Goal: Task Accomplishment & Management: Use online tool/utility

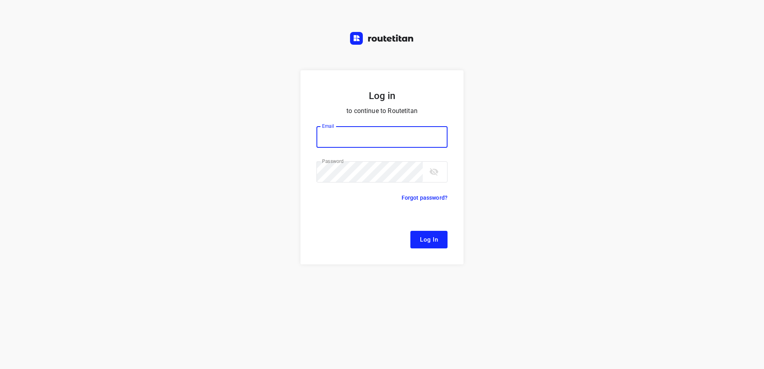
type input "[EMAIL_ADDRESS][DOMAIN_NAME]"
click at [440, 238] on button "Log In" at bounding box center [428, 240] width 37 height 18
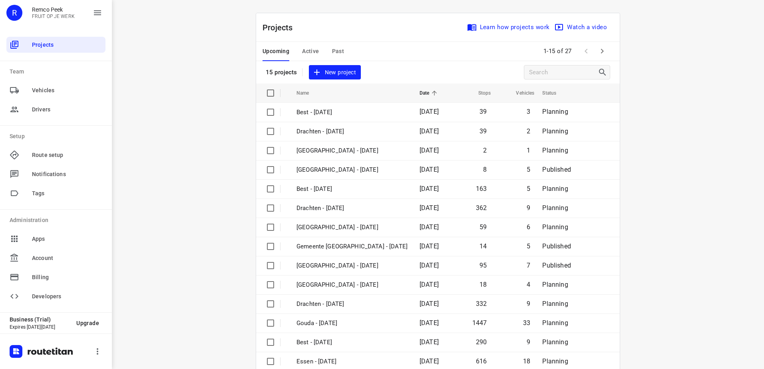
click at [601, 53] on icon "button" at bounding box center [603, 51] width 10 height 10
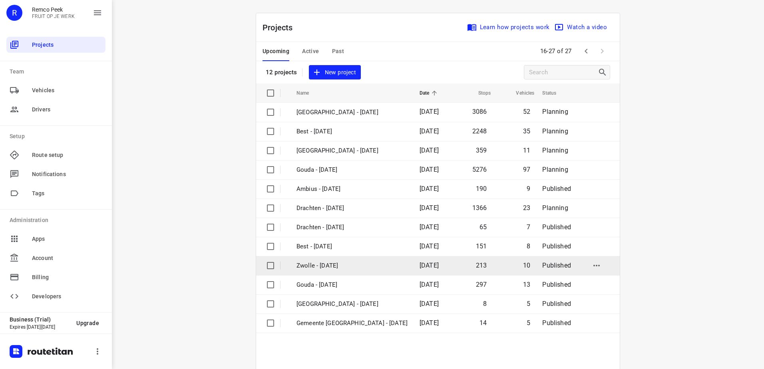
click at [333, 259] on td "Zwolle - [DATE]" at bounding box center [351, 265] width 125 height 19
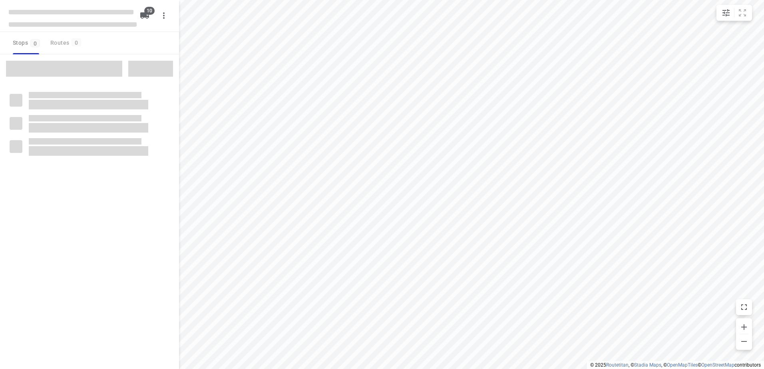
checkbox input "true"
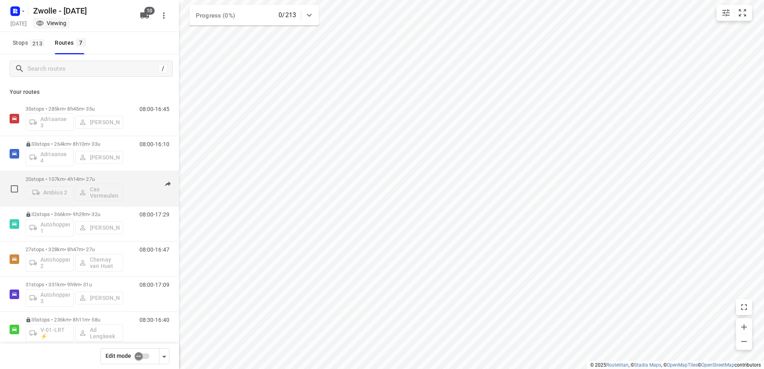
click at [133, 175] on div "20 stops • 107km • 4h14m • 27u Ambius 2 Cas Vermeulen 08:00-12:14" at bounding box center [102, 188] width 153 height 33
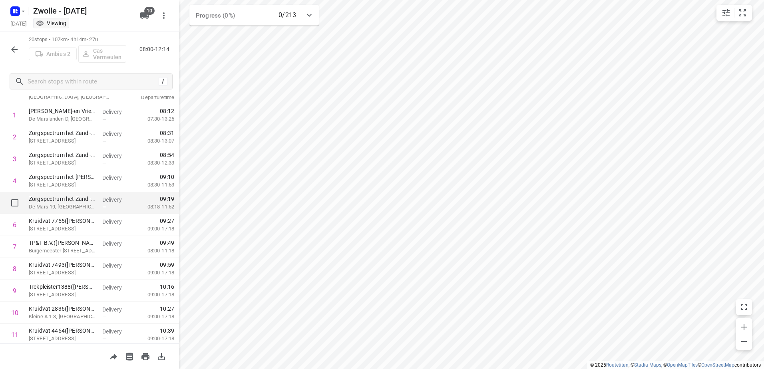
scroll to position [254, 0]
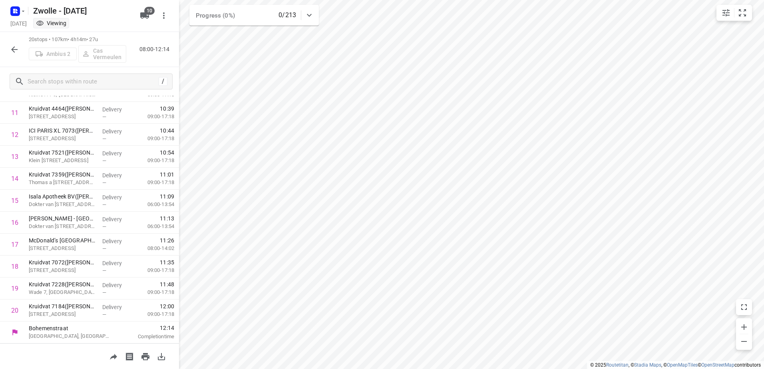
click at [16, 51] on icon "button" at bounding box center [15, 50] width 10 height 10
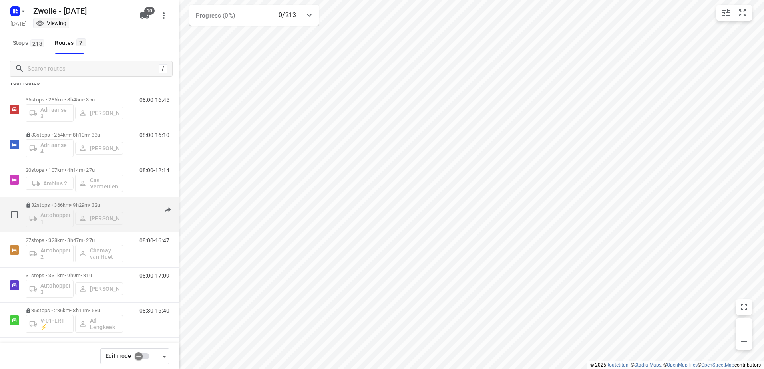
scroll to position [12, 0]
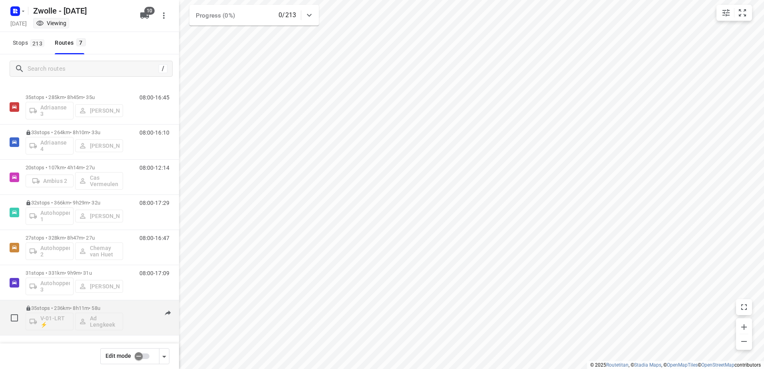
click at [137, 310] on div "08:30-16:40" at bounding box center [150, 319] width 40 height 29
click at [135, 307] on div "08:30-16:40" at bounding box center [150, 319] width 40 height 29
click at [112, 307] on p "35 stops • 236km • 8h11m • 58u" at bounding box center [75, 308] width 98 height 6
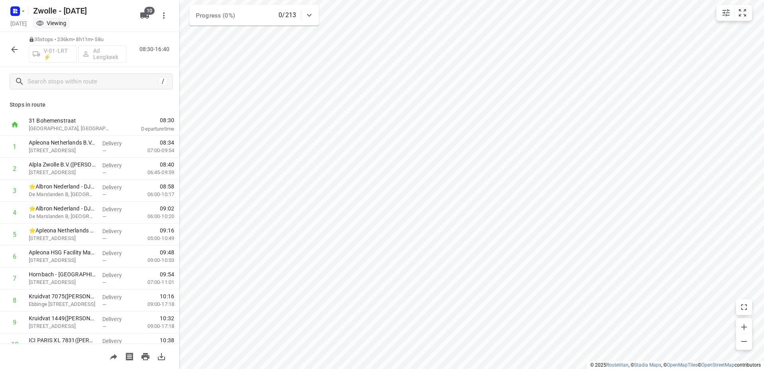
click at [16, 44] on button "button" at bounding box center [14, 50] width 16 height 16
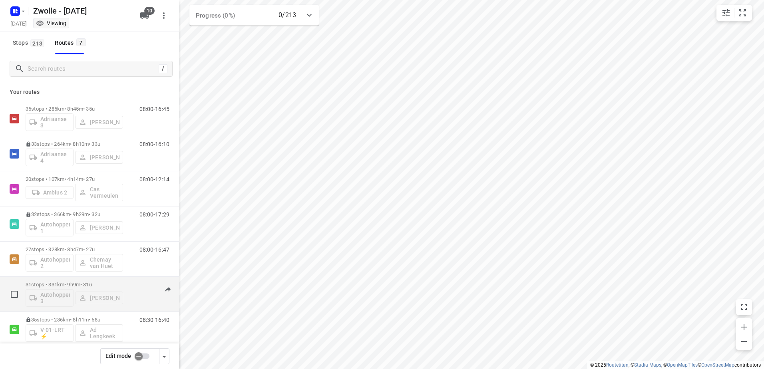
click at [114, 279] on div "31 stops • 331km • 9h9m • 31u Autohopper 3 [PERSON_NAME]" at bounding box center [75, 294] width 98 height 33
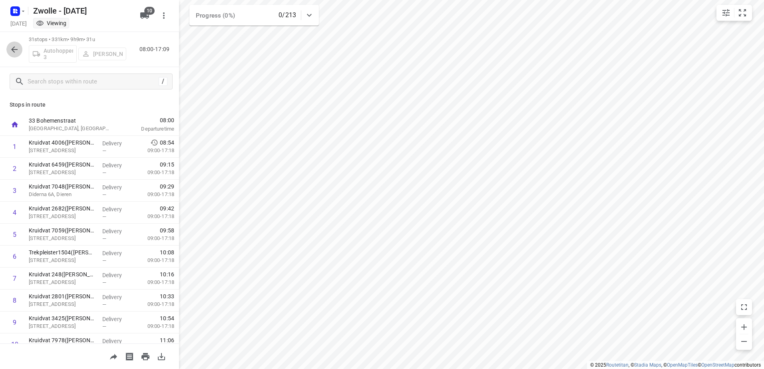
click at [16, 49] on icon "button" at bounding box center [15, 50] width 10 height 10
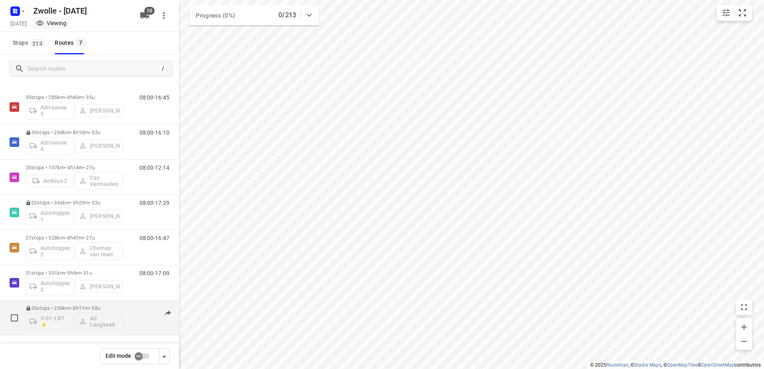
click at [130, 311] on div "08:30-16:40" at bounding box center [150, 319] width 40 height 29
click at [123, 303] on div "35 stops • 236km • 8h11m • 58u V-01-LRT ⚡ Ad Lengkeek 08:30-16:40" at bounding box center [102, 317] width 153 height 33
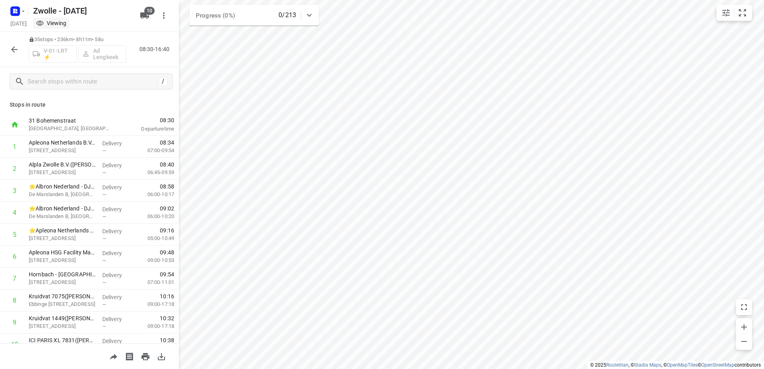
click at [11, 47] on icon "button" at bounding box center [15, 50] width 10 height 10
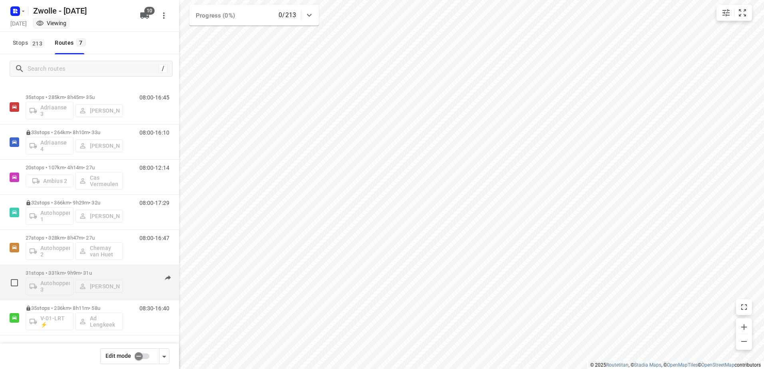
click at [130, 271] on div "08:00-17:09" at bounding box center [150, 284] width 40 height 29
click at [106, 271] on p "31 stops • 331km • 9h9m • 31u" at bounding box center [75, 273] width 98 height 6
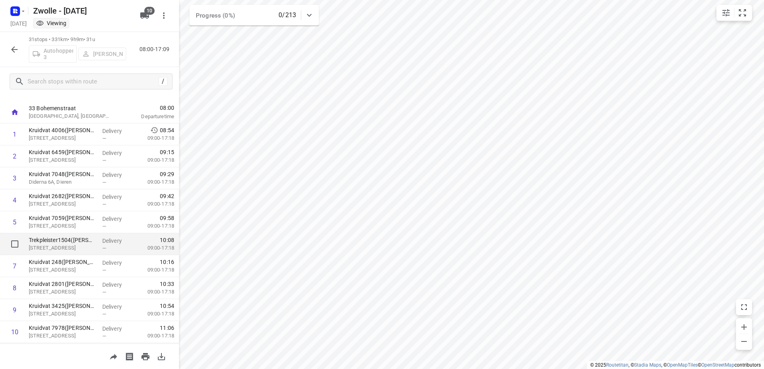
scroll to position [0, 0]
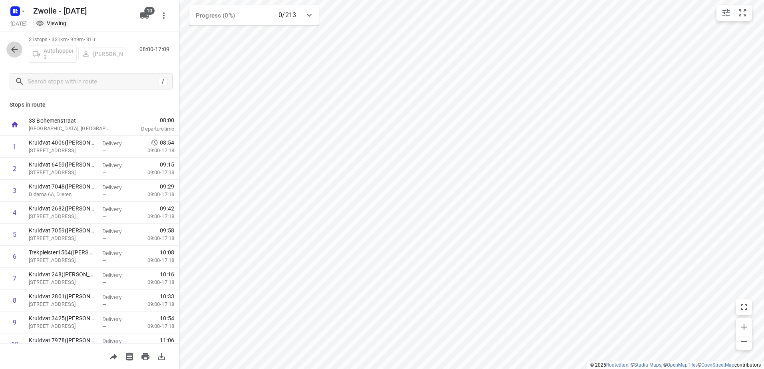
click at [13, 55] on button "button" at bounding box center [14, 50] width 16 height 16
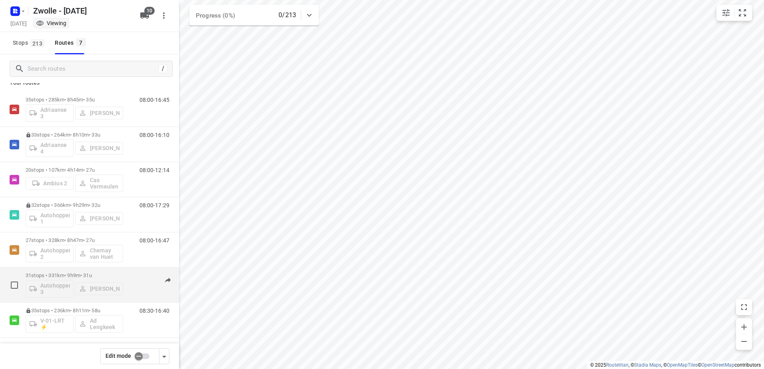
scroll to position [12, 0]
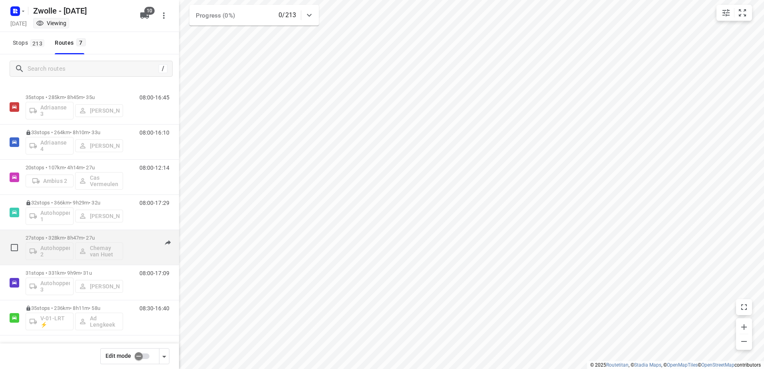
click at [130, 236] on div "08:00-16:47" at bounding box center [150, 249] width 40 height 29
click at [105, 237] on p "27 stops • 328km • 8h47m • 27u" at bounding box center [75, 238] width 98 height 6
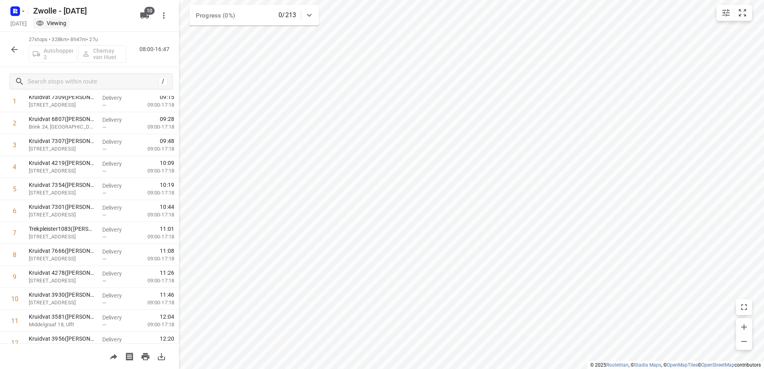
scroll to position [0, 0]
click at [16, 50] on icon "button" at bounding box center [14, 49] width 6 height 6
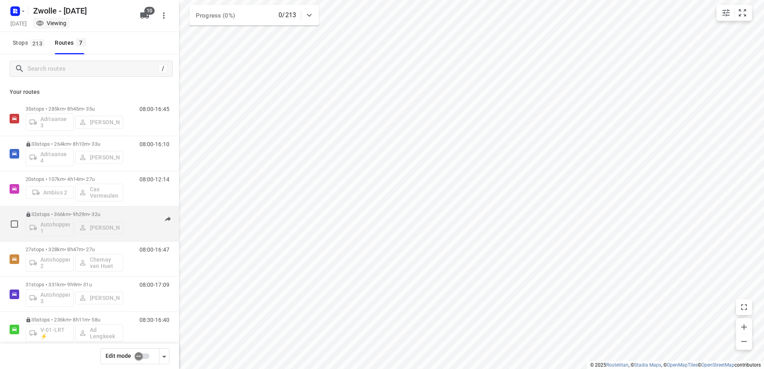
click at [125, 211] on div "32 stops • 366km • 9h29m • 32u Autohopper 1 [PERSON_NAME] 08:00-17:29" at bounding box center [102, 223] width 153 height 33
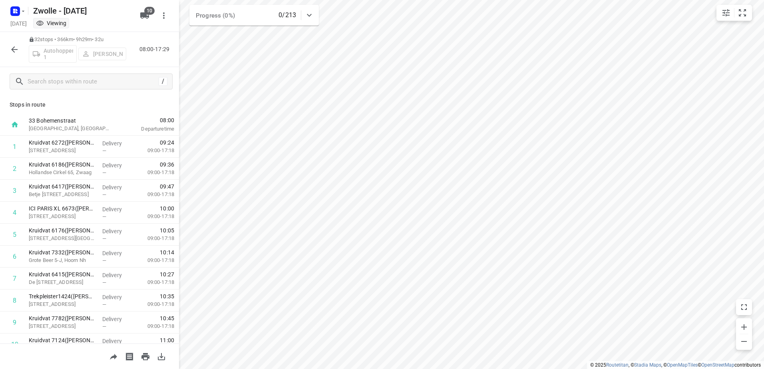
click at [14, 44] on button "button" at bounding box center [14, 50] width 16 height 16
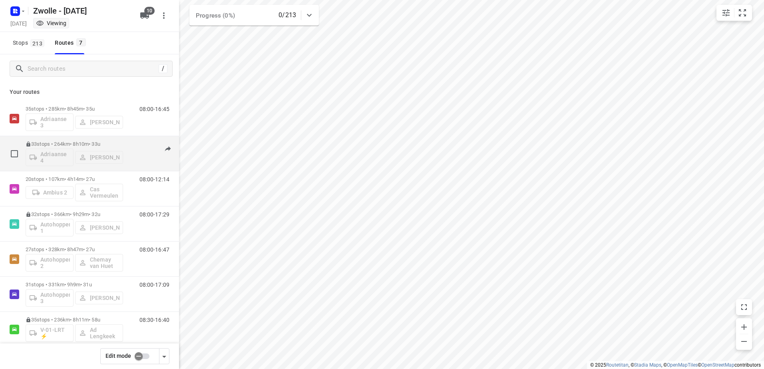
click at [139, 144] on div "08:00-16:10" at bounding box center [150, 155] width 40 height 29
click at [127, 140] on div "33 stops • 264km • 8h10m • 33u Adriaanse 4 [PERSON_NAME] 08:00-16:10" at bounding box center [102, 153] width 153 height 33
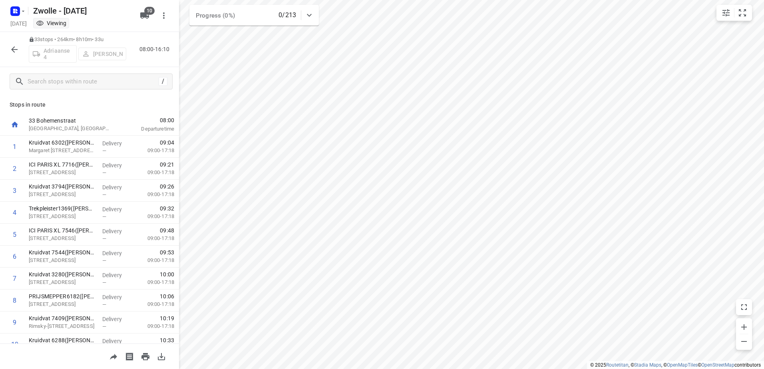
click at [20, 45] on button "button" at bounding box center [14, 50] width 16 height 16
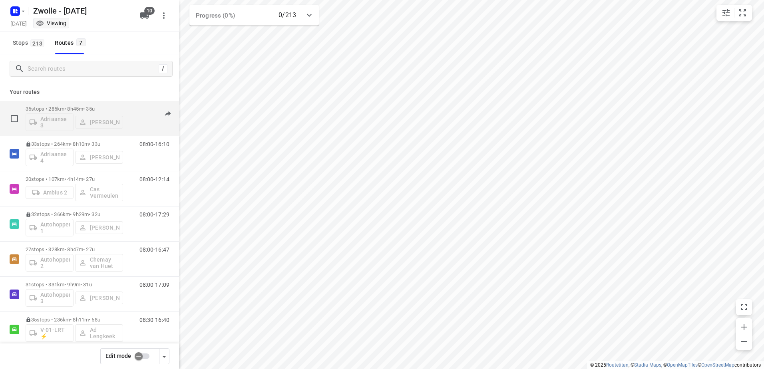
click at [130, 107] on div "08:00-16:45" at bounding box center [150, 120] width 40 height 29
click at [102, 104] on div "35 stops • 285km • 8h45m • 35u Adriaanse 3 [PERSON_NAME]" at bounding box center [75, 118] width 98 height 33
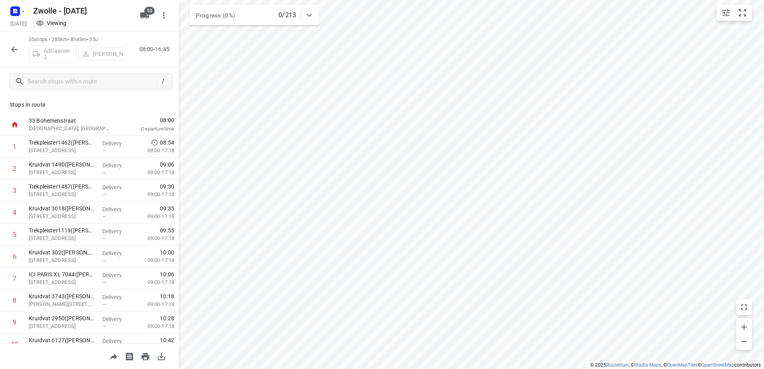
click at [10, 50] on icon "button" at bounding box center [15, 50] width 10 height 10
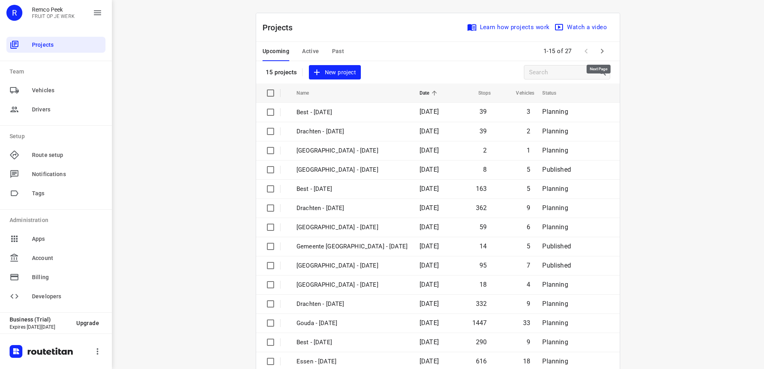
click at [604, 53] on icon "button" at bounding box center [603, 51] width 10 height 10
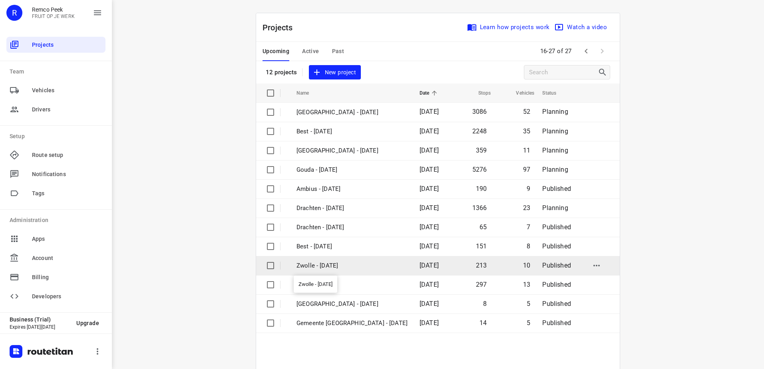
click at [353, 263] on p "Zwolle - [DATE]" at bounding box center [352, 265] width 111 height 9
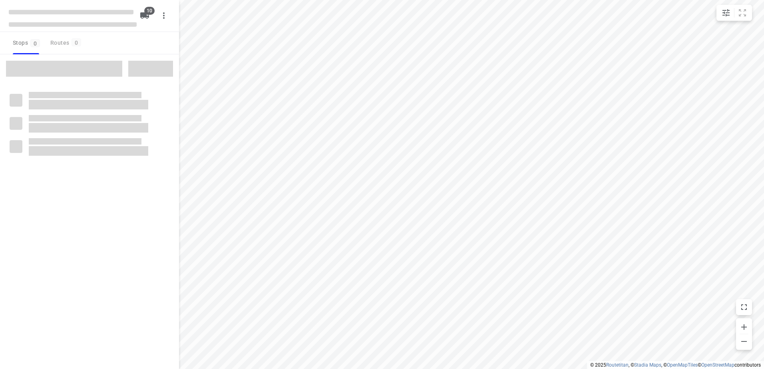
checkbox input "true"
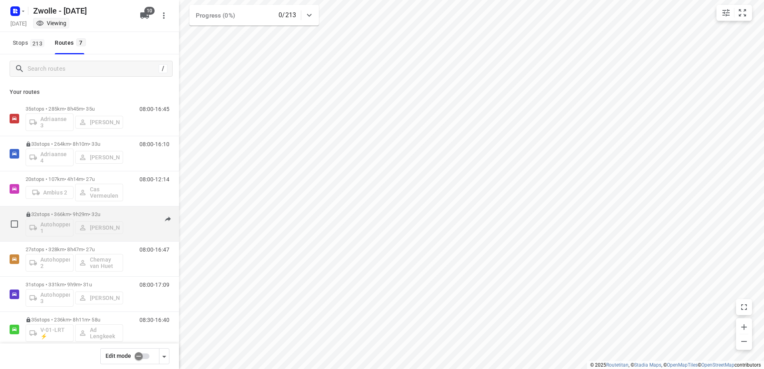
scroll to position [12, 0]
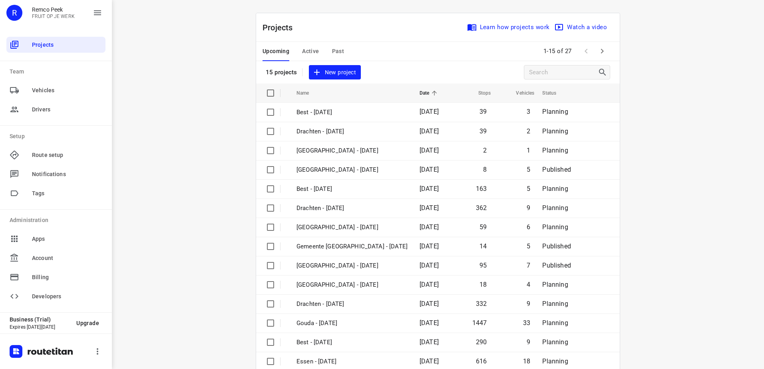
click at [302, 51] on span "Active" at bounding box center [310, 51] width 17 height 10
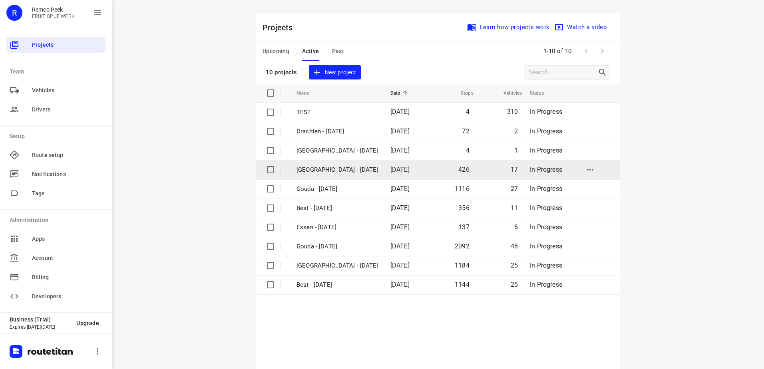
click at [337, 170] on p "[GEOGRAPHIC_DATA] - [DATE]" at bounding box center [338, 169] width 82 height 9
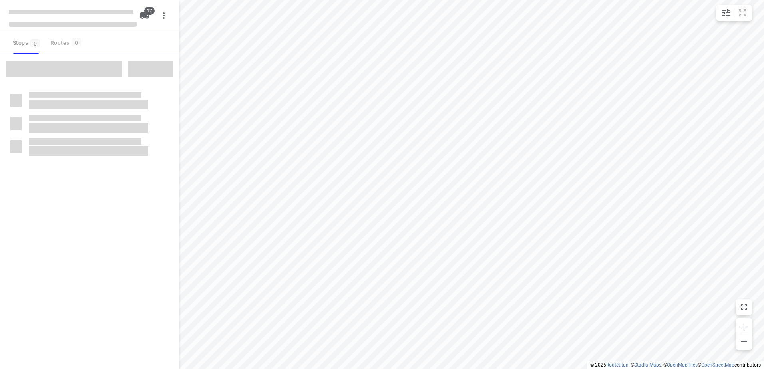
checkbox input "true"
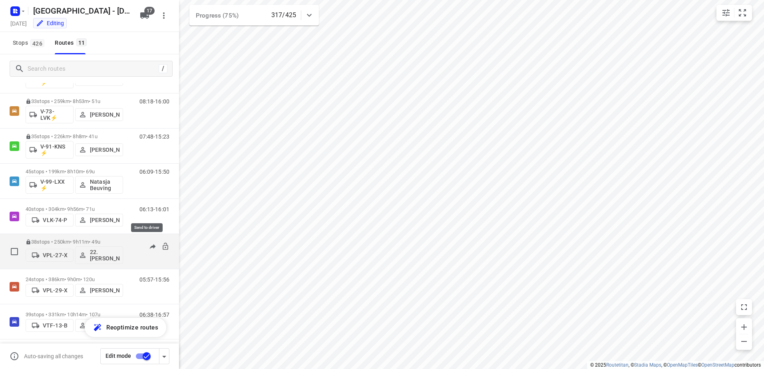
scroll to position [175, 0]
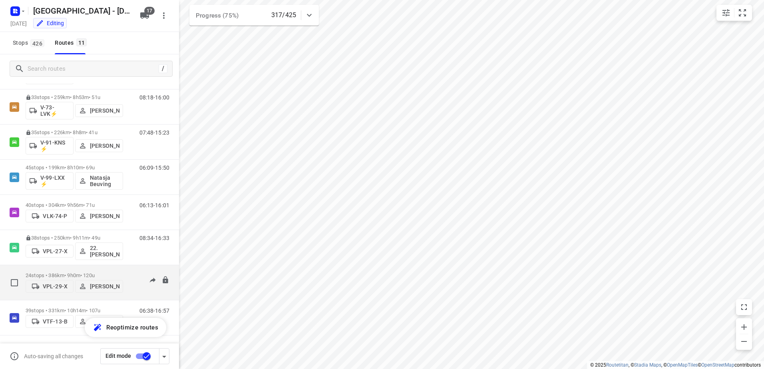
click at [130, 275] on div "05:57-15:56" at bounding box center [150, 285] width 40 height 24
click at [118, 273] on p "24 stops • 386km • 9h0m • 120u" at bounding box center [75, 276] width 98 height 6
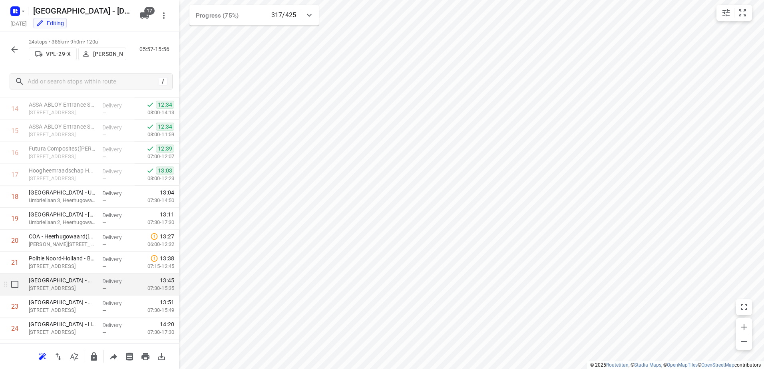
scroll to position [365, 0]
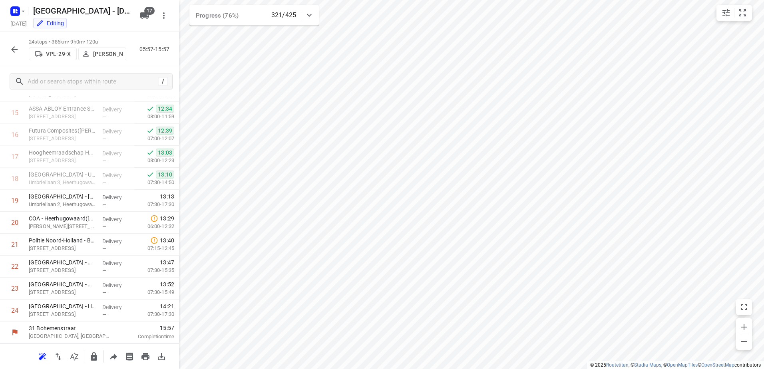
click at [20, 50] on button "button" at bounding box center [14, 50] width 16 height 16
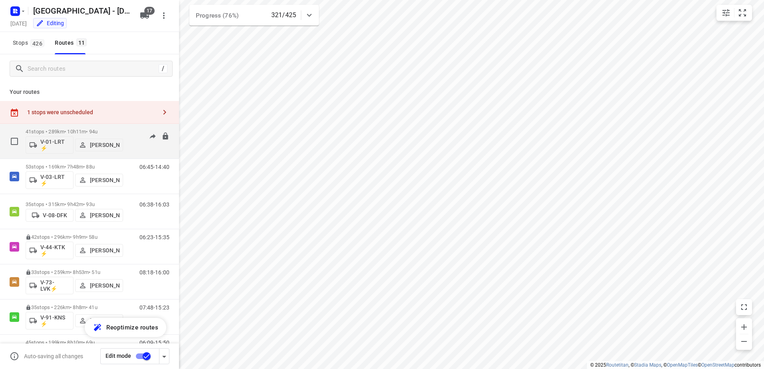
click at [133, 136] on div "05:48-16:13" at bounding box center [150, 143] width 40 height 29
click at [112, 126] on div "41 stops • 289km • 10h11m • 94u V-01-LRT ⚡ [PERSON_NAME]" at bounding box center [75, 141] width 98 height 33
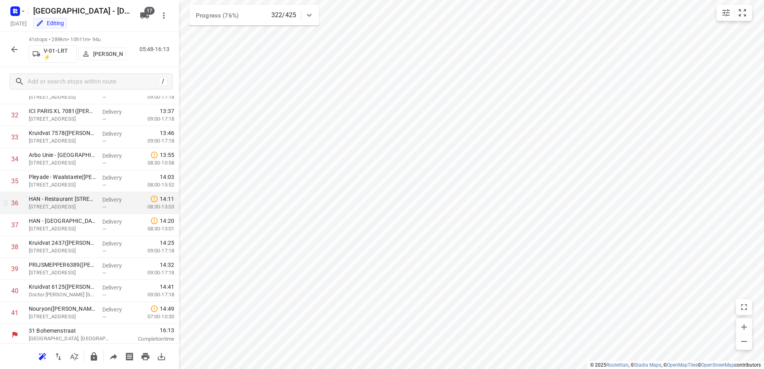
scroll to position [738, 0]
click at [16, 48] on icon "button" at bounding box center [15, 50] width 10 height 10
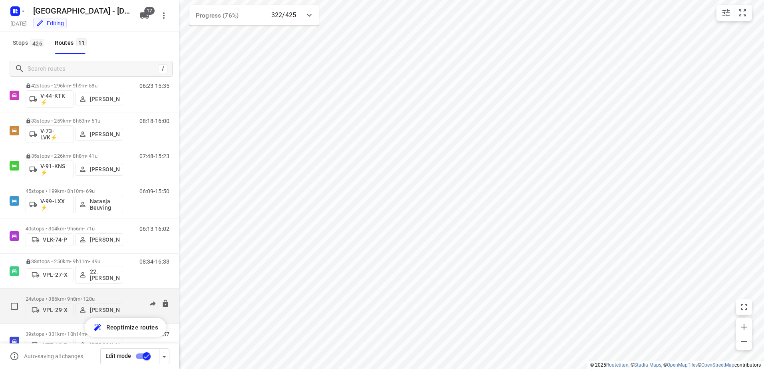
scroll to position [175, 0]
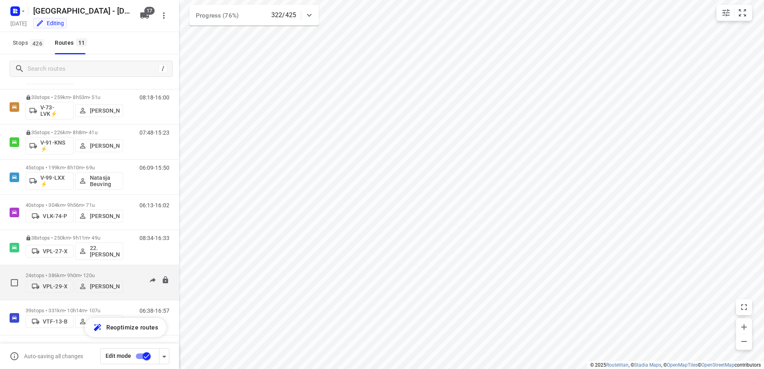
click at [130, 299] on div "24 stops • 386km • 9h0m • 120u VPL-29-X [PERSON_NAME] 05:57-15:57" at bounding box center [89, 282] width 179 height 35
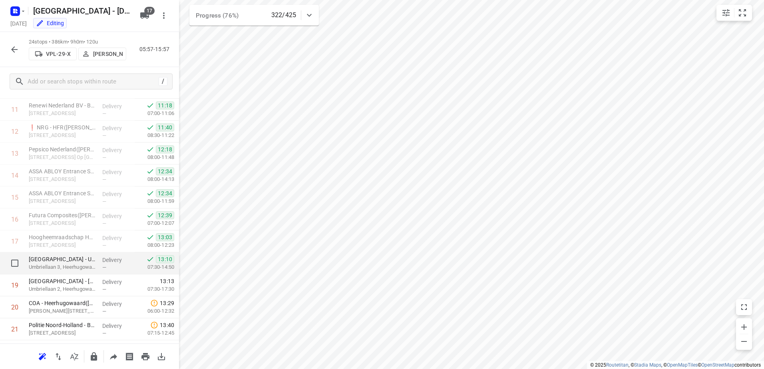
scroll to position [365, 0]
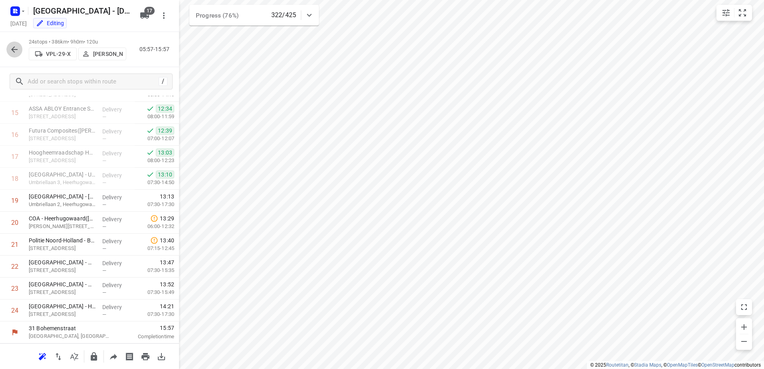
click at [16, 49] on icon "button" at bounding box center [14, 49] width 6 height 6
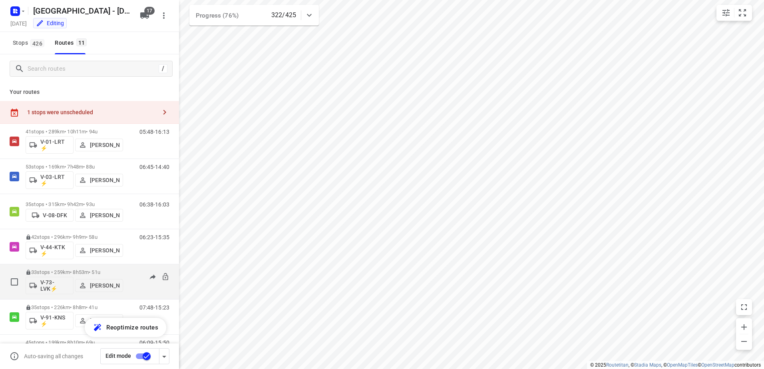
click at [130, 270] on div "08:18-16:00" at bounding box center [150, 283] width 40 height 29
click at [102, 271] on p "33 stops • 259km • 8h53m • 51u" at bounding box center [75, 272] width 98 height 6
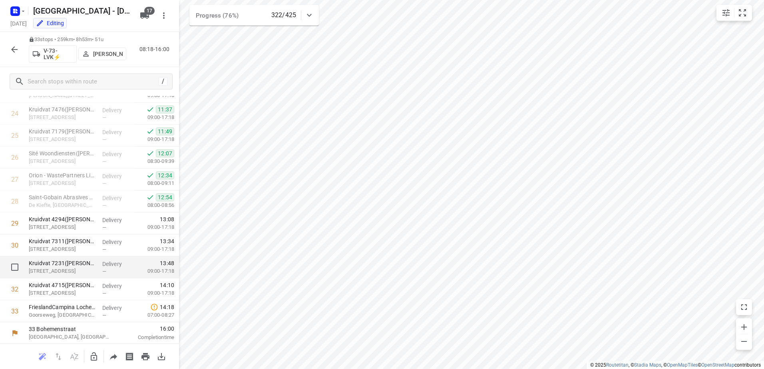
scroll to position [562, 0]
click at [20, 51] on button "button" at bounding box center [14, 50] width 16 height 16
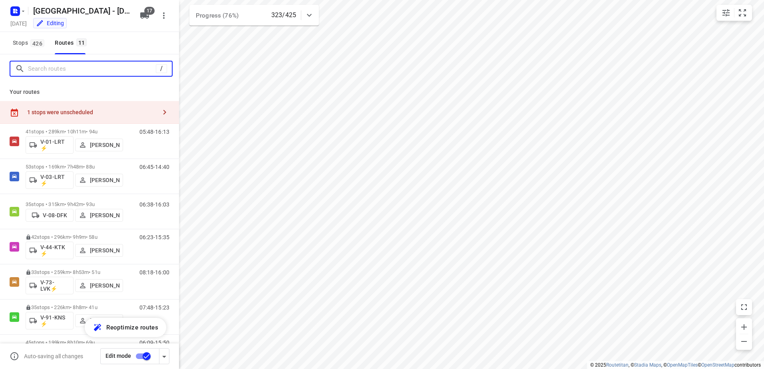
click at [72, 70] on input "Search routes" at bounding box center [92, 69] width 128 height 12
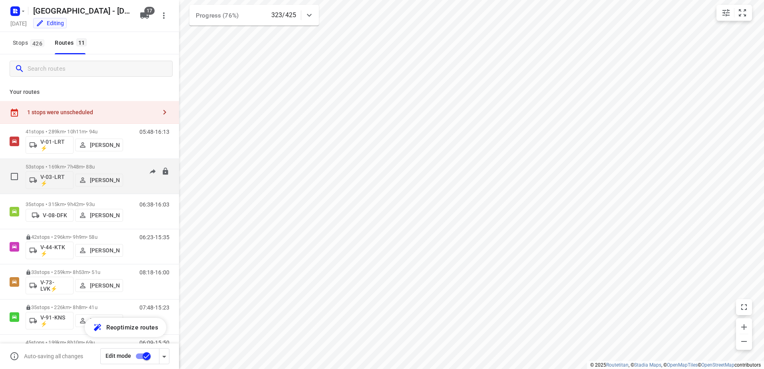
click at [130, 165] on div "06:45-14:40" at bounding box center [150, 178] width 40 height 29
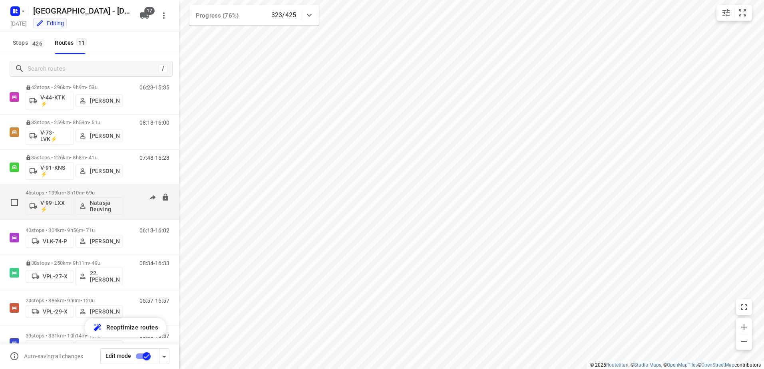
scroll to position [175, 0]
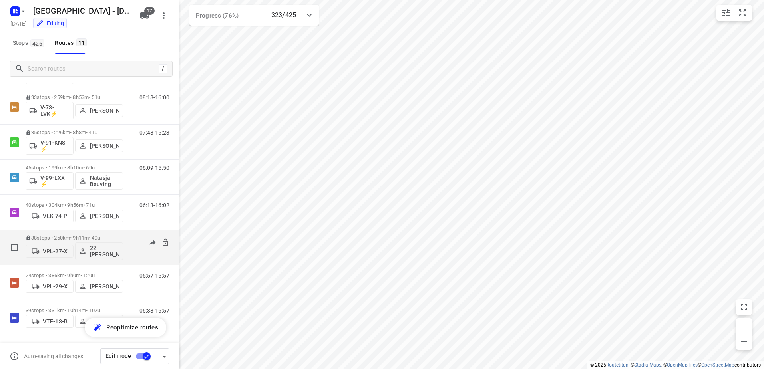
click at [130, 235] on div "08:34-16:33" at bounding box center [150, 249] width 40 height 29
click at [103, 236] on p "38 stops • 250km • 9h11m • 49u" at bounding box center [75, 238] width 98 height 6
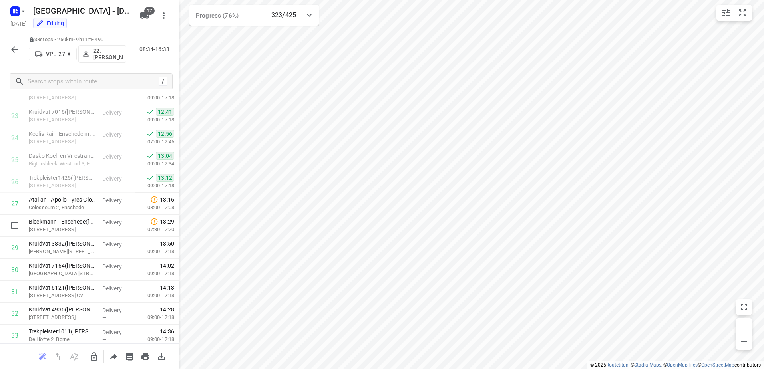
scroll to position [672, 0]
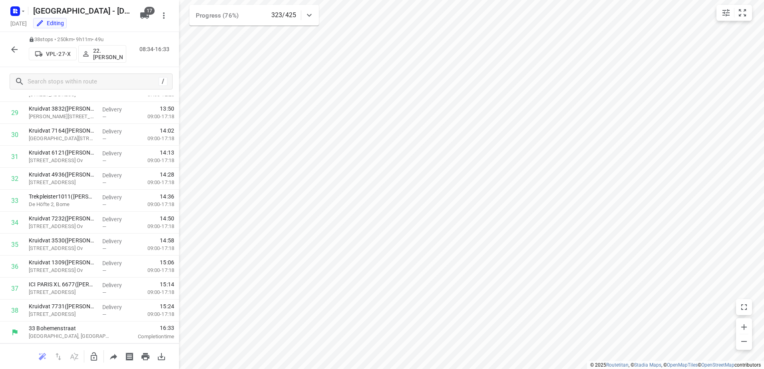
click at [6, 52] on div "38 stops • 250km • 9h11m • 49u VPL-27-X 22. [PERSON_NAME] 08:34-16:33" at bounding box center [89, 49] width 179 height 35
click at [10, 47] on icon "button" at bounding box center [15, 50] width 10 height 10
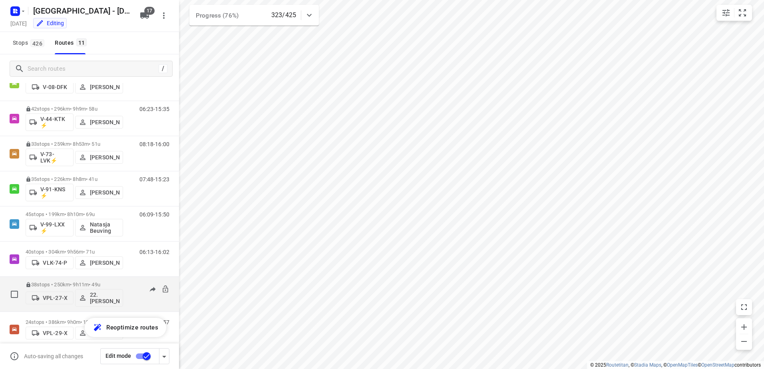
scroll to position [175, 0]
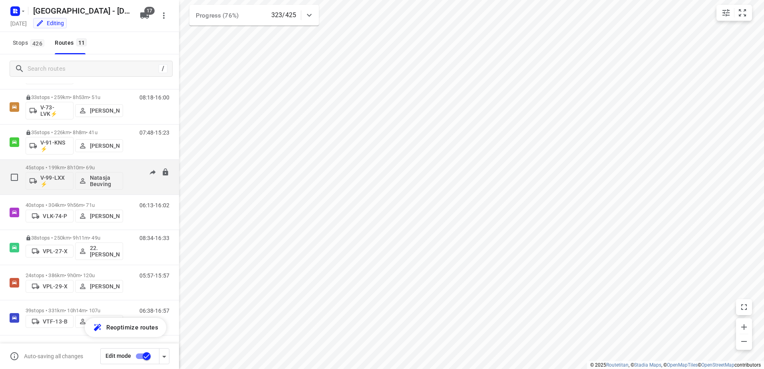
click at [108, 160] on div "45 stops • 199km • 8h10m • 69u V-99-LXX ⚡ [PERSON_NAME] 06:09-15:50" at bounding box center [89, 177] width 179 height 35
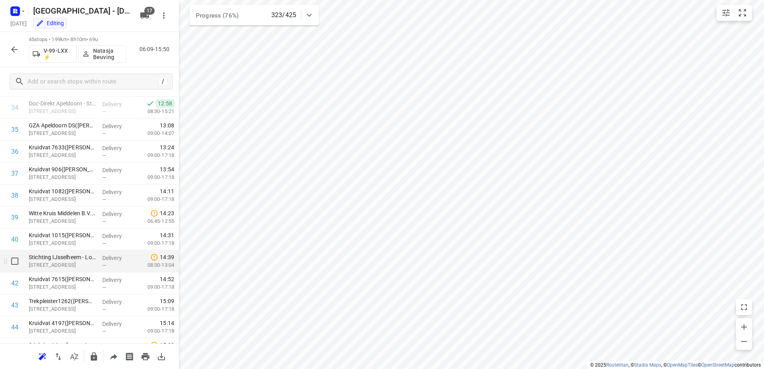
scroll to position [826, 0]
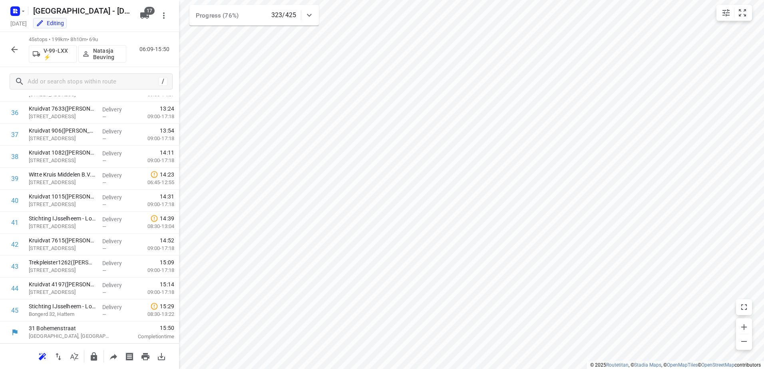
click at [20, 50] on button "button" at bounding box center [14, 50] width 16 height 16
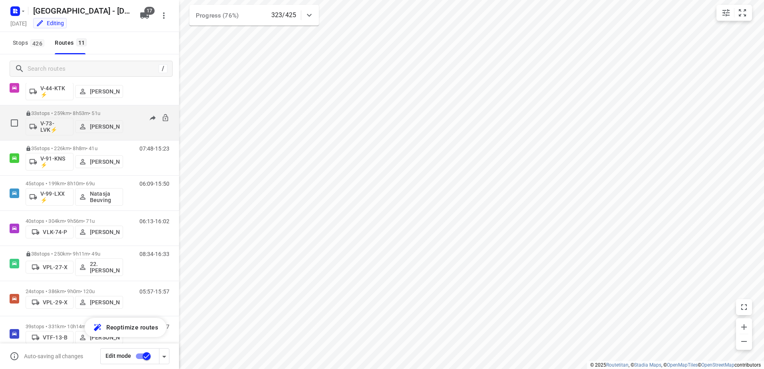
scroll to position [175, 0]
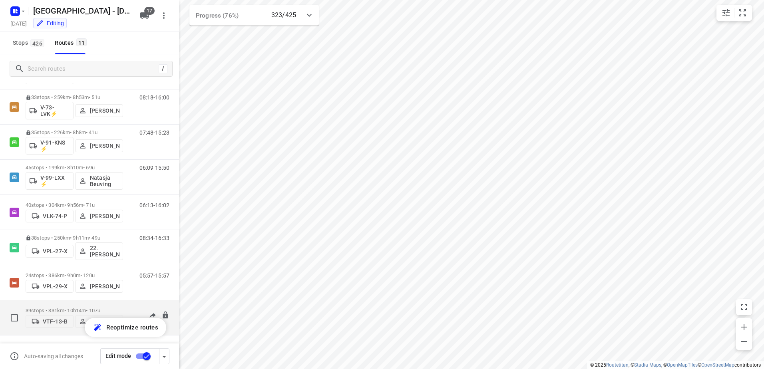
click at [72, 308] on p "39 stops • 331km • 10h14m • 107u" at bounding box center [75, 311] width 98 height 6
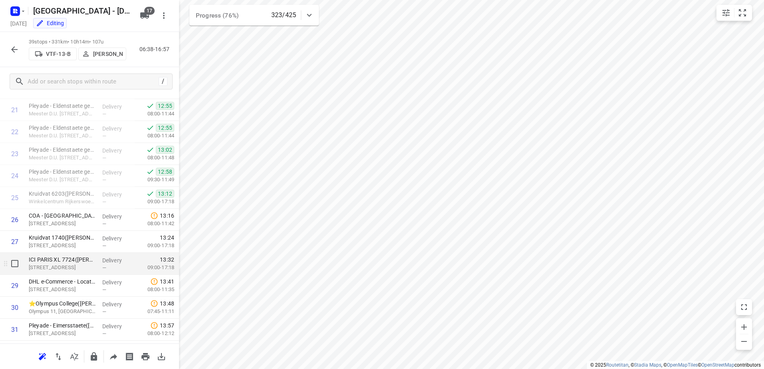
scroll to position [494, 0]
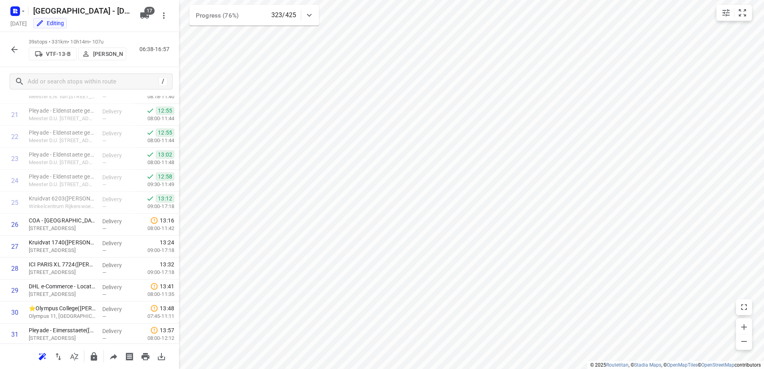
click at [18, 49] on icon "button" at bounding box center [15, 50] width 10 height 10
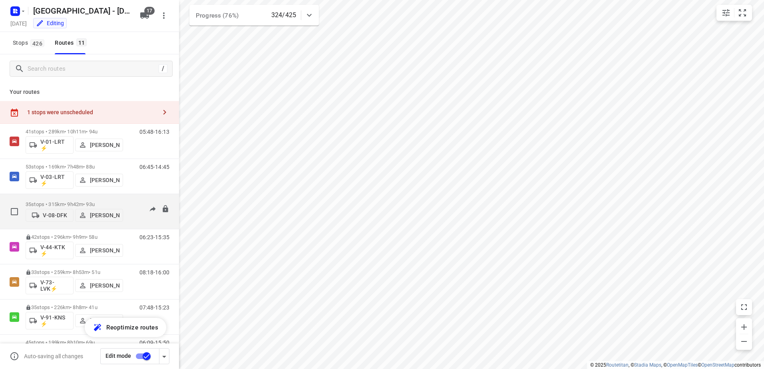
click at [65, 203] on p "35 stops • 315km • 9h42m • 93u" at bounding box center [75, 204] width 98 height 6
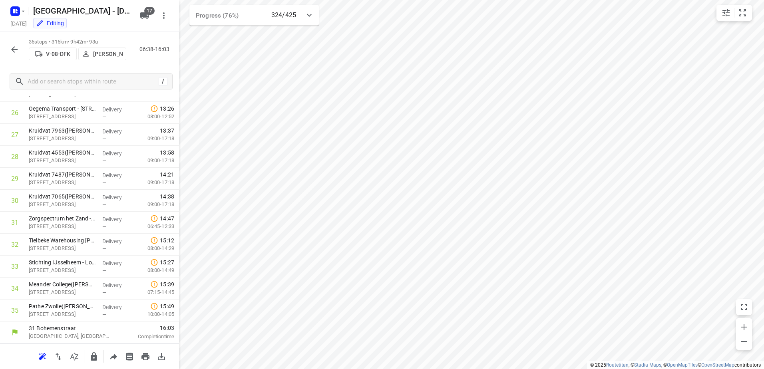
scroll to position [0, 0]
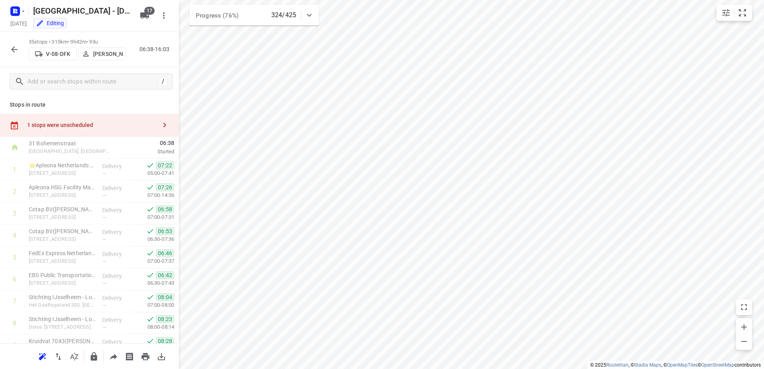
click at [10, 44] on button "button" at bounding box center [14, 50] width 16 height 16
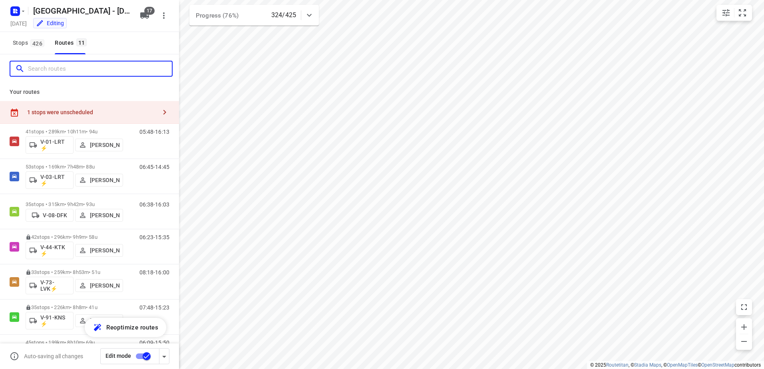
click at [75, 67] on input "Search routes" at bounding box center [100, 69] width 144 height 12
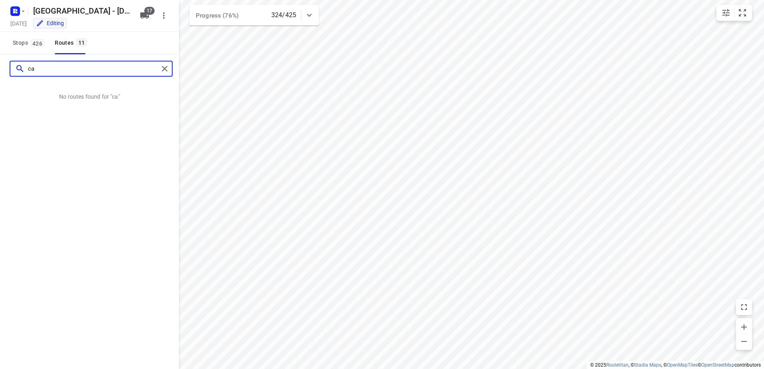
type input "c"
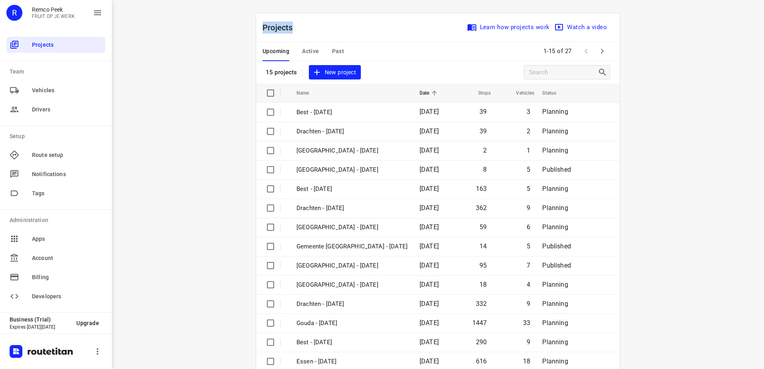
drag, startPoint x: 291, startPoint y: 32, endPoint x: 258, endPoint y: 28, distance: 33.4
click at [258, 28] on div "Projects Learn how projects work Watch a video" at bounding box center [438, 27] width 364 height 29
drag, startPoint x: 258, startPoint y: 28, endPoint x: 312, endPoint y: 29, distance: 54.4
click at [312, 29] on div "Projects Learn how projects work Watch a video" at bounding box center [438, 27] width 364 height 29
click at [598, 51] on icon "button" at bounding box center [603, 51] width 10 height 10
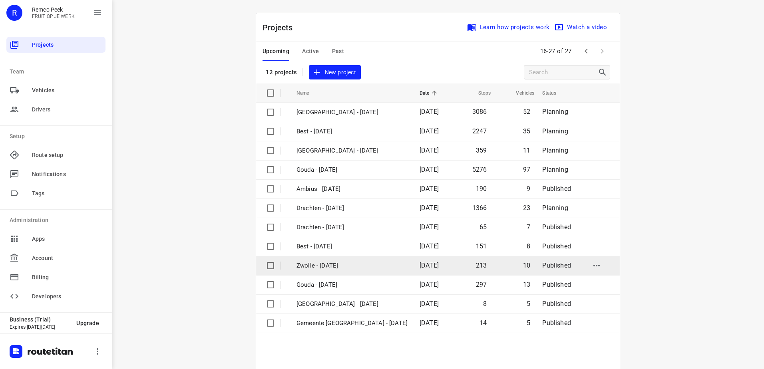
click at [347, 271] on td "Zwolle - [DATE]" at bounding box center [351, 265] width 125 height 19
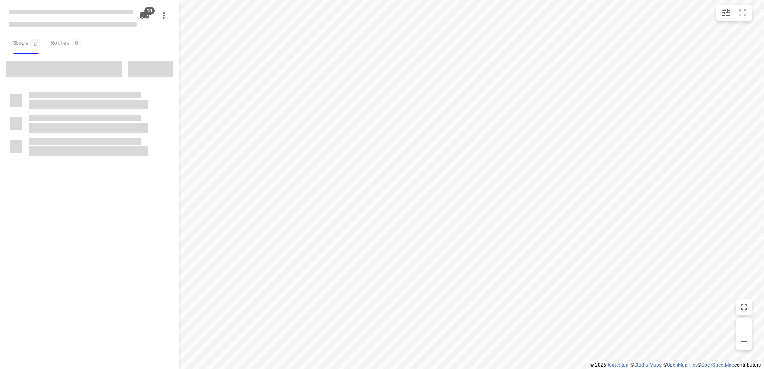
checkbox input "true"
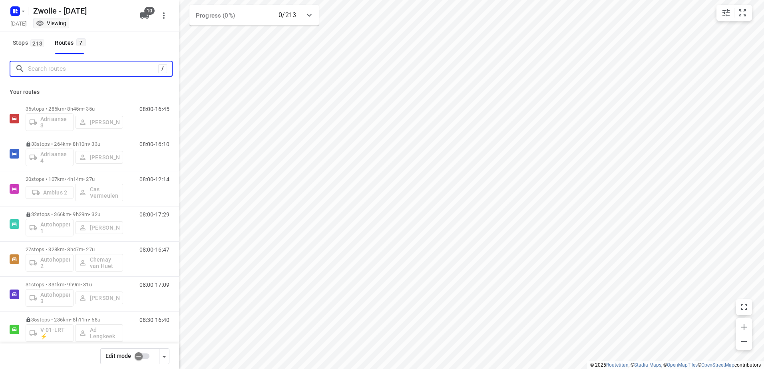
click at [83, 69] on input "Search routes" at bounding box center [93, 69] width 130 height 12
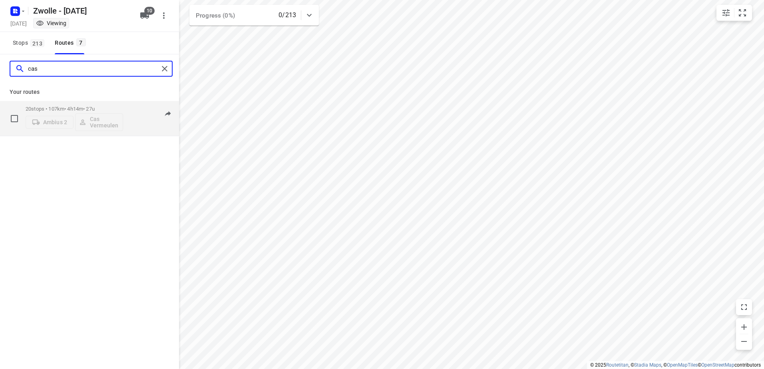
type input "cas"
click at [130, 107] on div "08:00-12:14" at bounding box center [150, 120] width 40 height 29
click at [64, 108] on p "20 stops • 107km • 4h14m • 27u" at bounding box center [75, 109] width 98 height 6
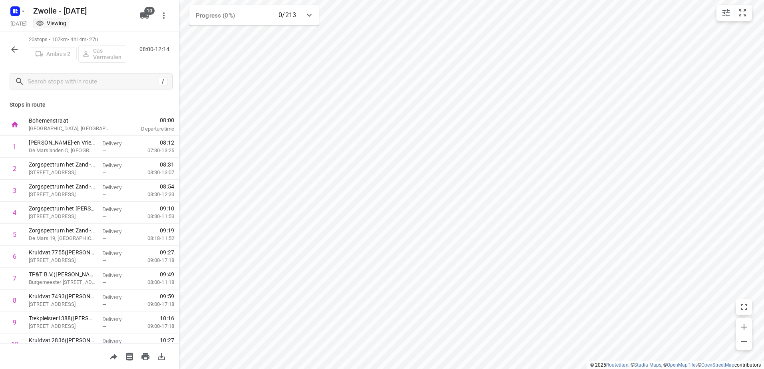
click at [12, 45] on icon "button" at bounding box center [15, 50] width 10 height 10
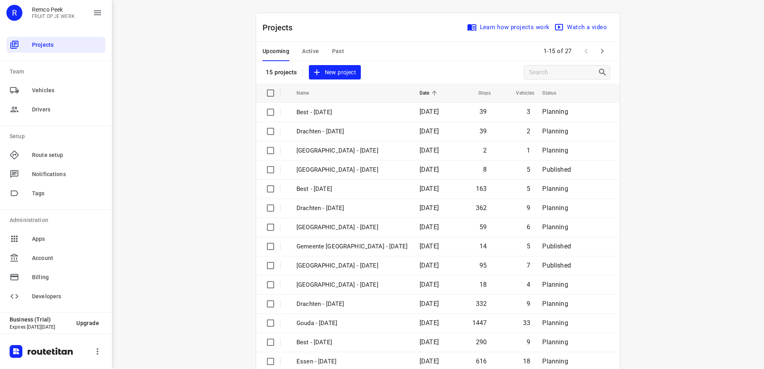
click at [306, 54] on span "Active" at bounding box center [310, 51] width 17 height 10
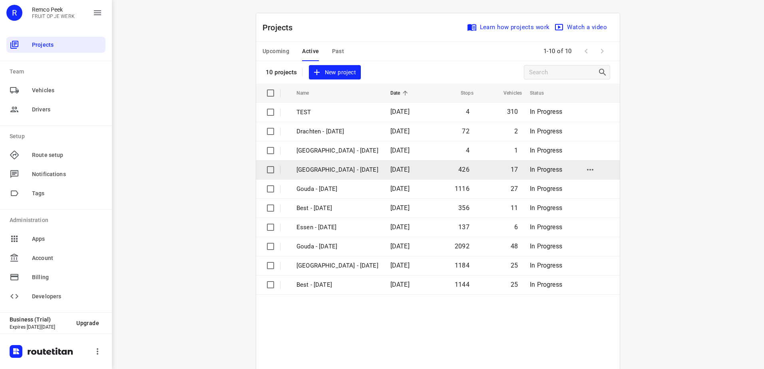
click at [341, 172] on p "[GEOGRAPHIC_DATA] - [DATE]" at bounding box center [338, 169] width 82 height 9
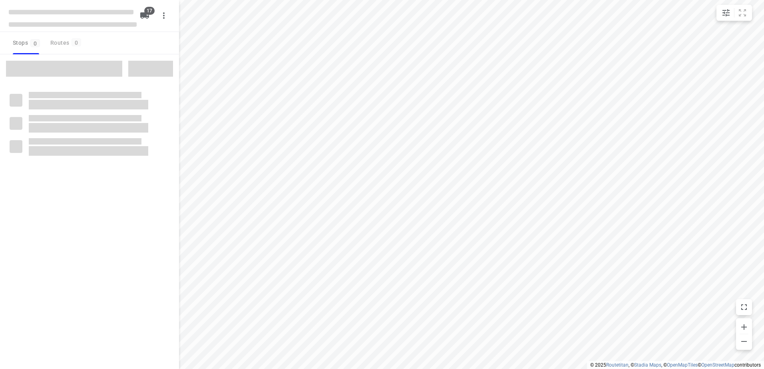
checkbox input "true"
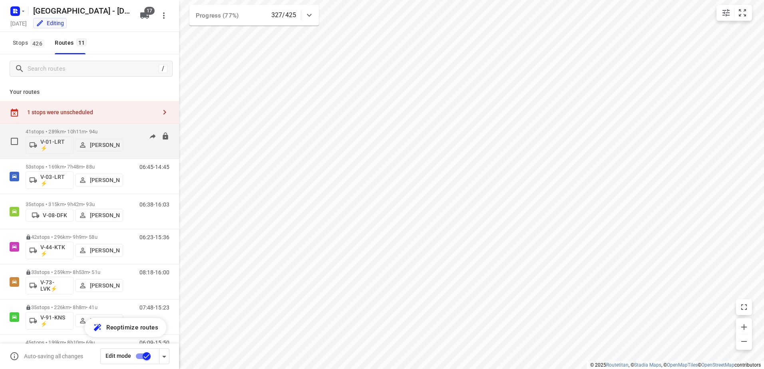
click at [95, 127] on div "41 stops • 289km • 10h11m • 94u V-01-LRT ⚡ [PERSON_NAME]" at bounding box center [75, 141] width 98 height 33
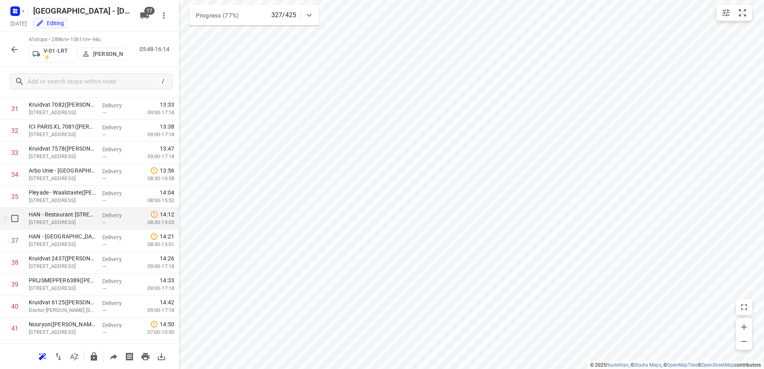
scroll to position [738, 0]
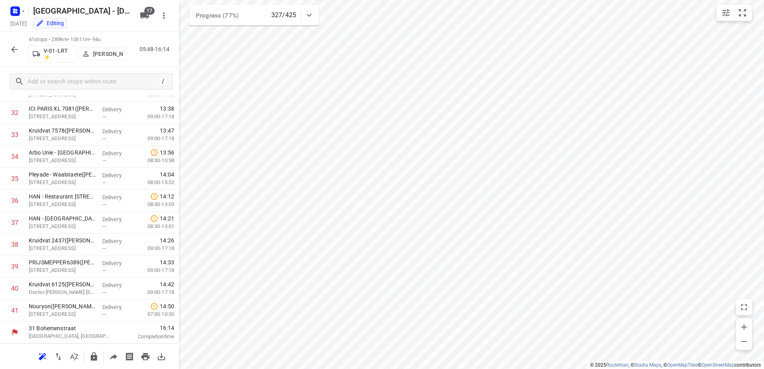
click at [13, 49] on icon "button" at bounding box center [15, 50] width 10 height 10
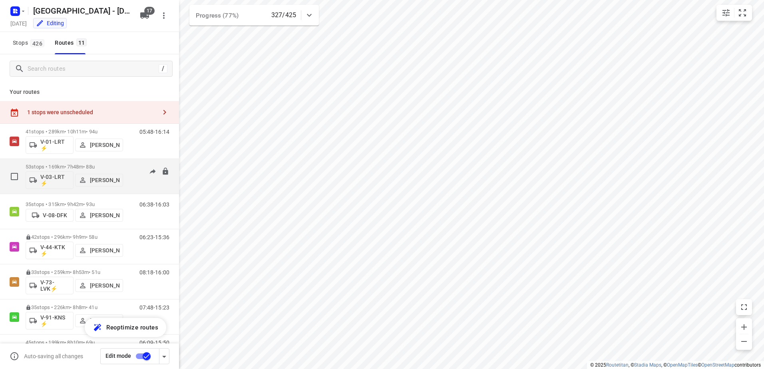
click at [130, 164] on div "06:45-14:45" at bounding box center [150, 178] width 40 height 29
click at [70, 164] on p "53 stops • 169km • 7h48m • 88u" at bounding box center [75, 167] width 98 height 6
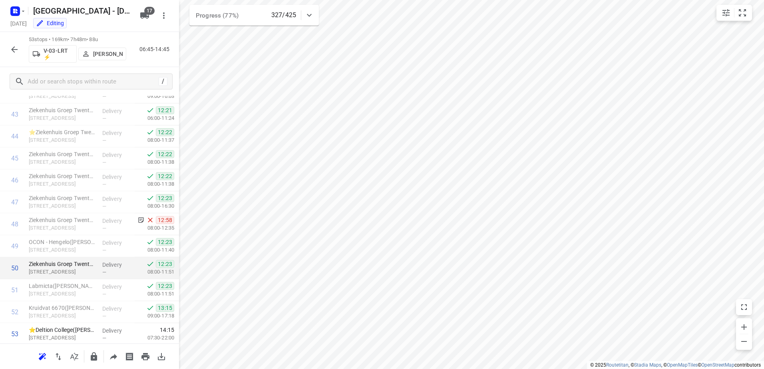
scroll to position [1002, 0]
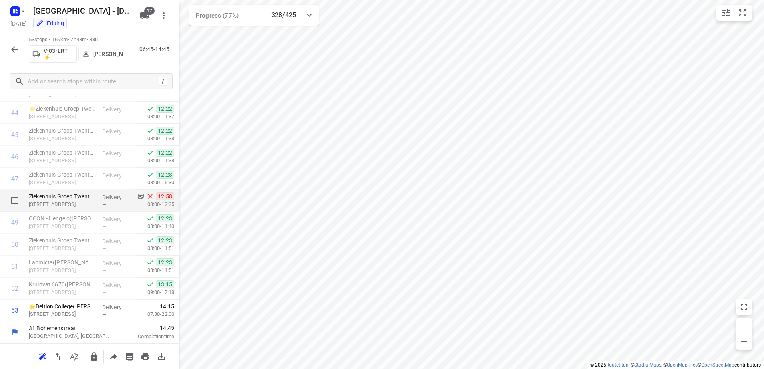
click at [106, 200] on p "Delivery" at bounding box center [117, 197] width 30 height 8
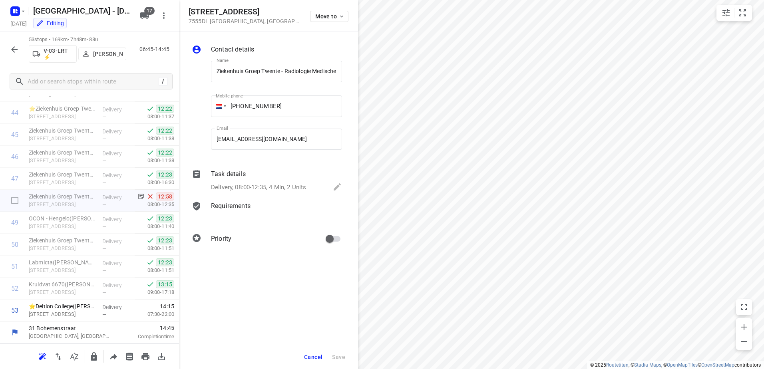
scroll to position [0, 162]
click at [232, 175] on p "Task details" at bounding box center [228, 174] width 35 height 10
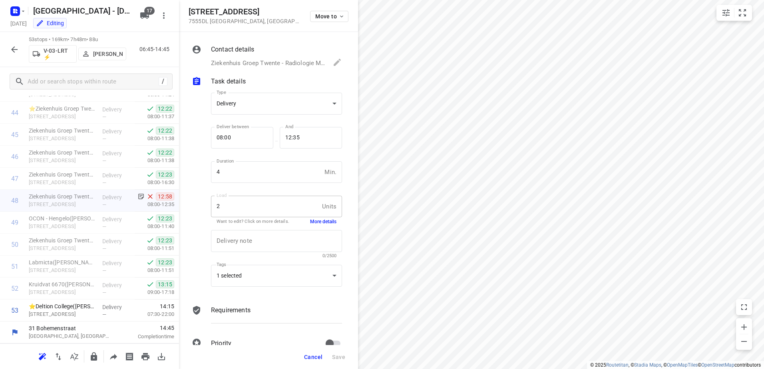
click at [325, 223] on button "More details" at bounding box center [323, 222] width 26 height 7
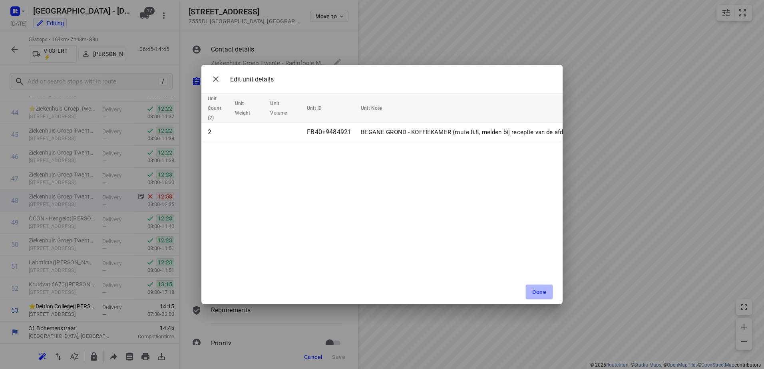
click at [538, 287] on button "Done" at bounding box center [540, 292] width 28 height 15
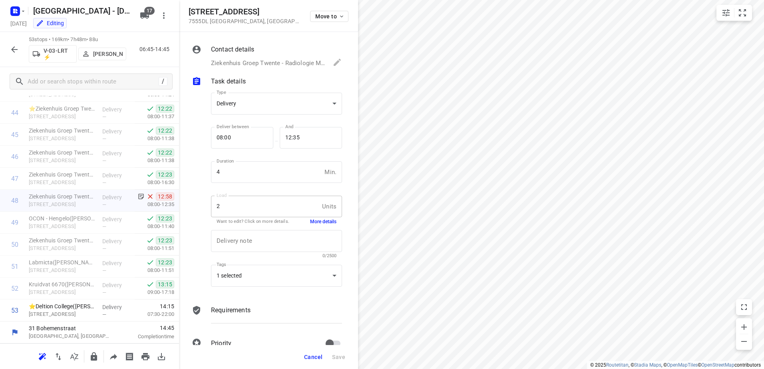
click at [8, 48] on button "button" at bounding box center [14, 50] width 16 height 16
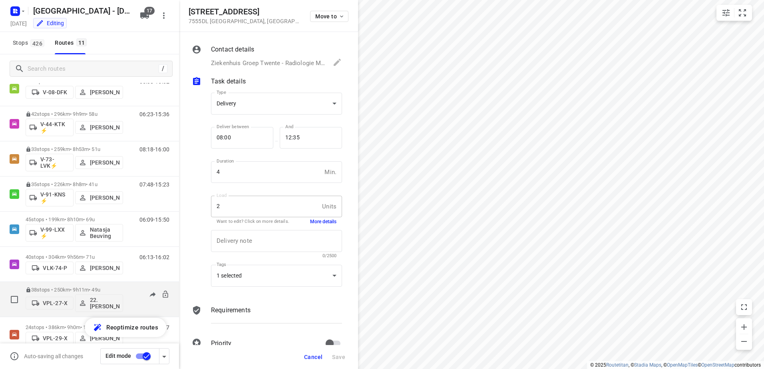
scroll to position [175, 0]
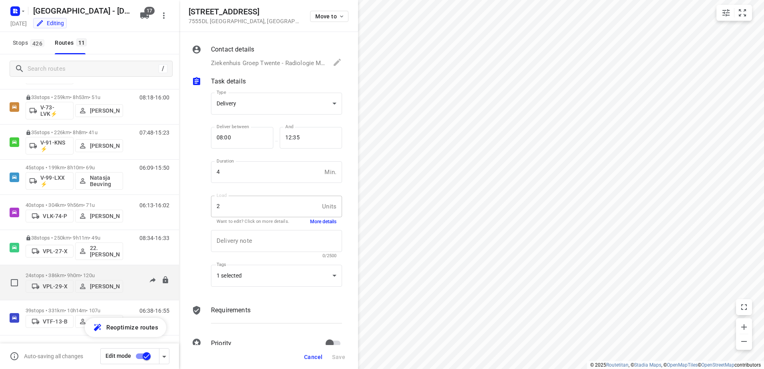
click at [71, 273] on p "24 stops • 386km • 9h0m • 120u" at bounding box center [75, 276] width 98 height 6
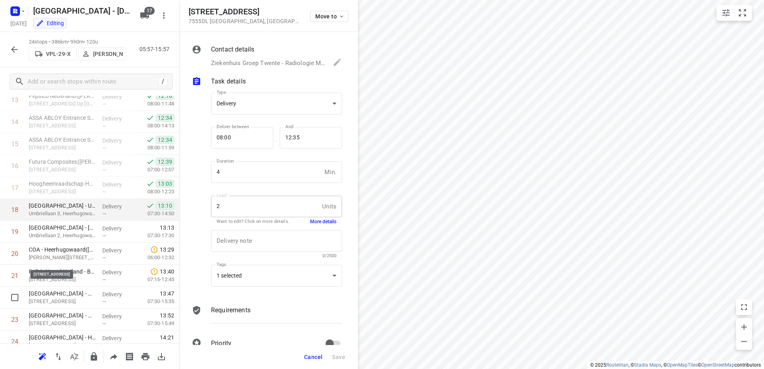
scroll to position [365, 0]
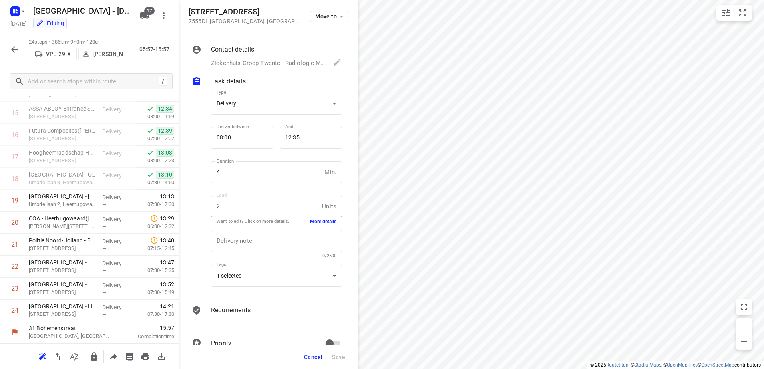
click at [13, 48] on icon "button" at bounding box center [14, 49] width 6 height 6
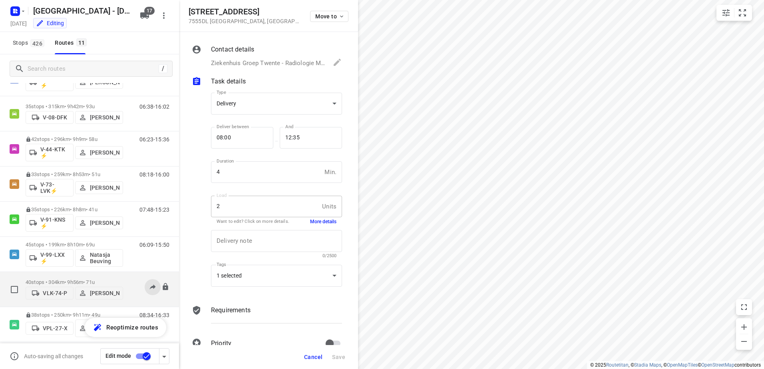
scroll to position [175, 0]
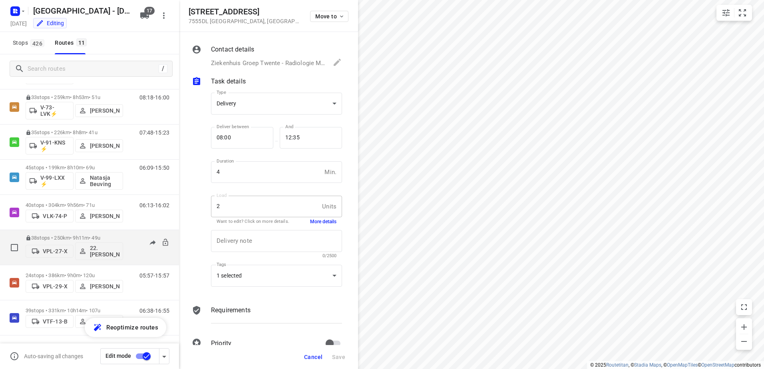
click at [73, 237] on p "38 stops • 250km • 9h11m • 49u" at bounding box center [75, 238] width 98 height 6
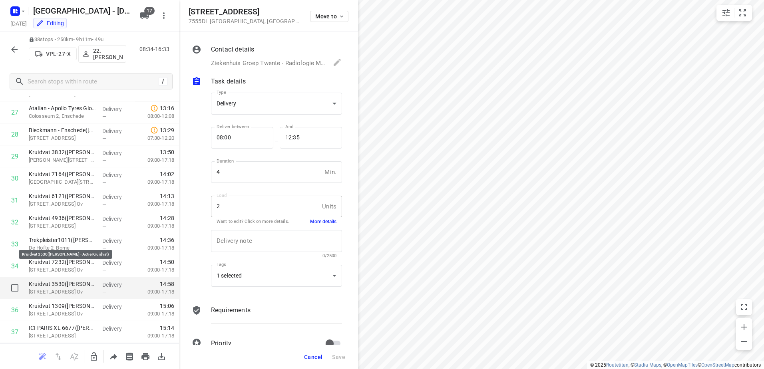
scroll to position [672, 0]
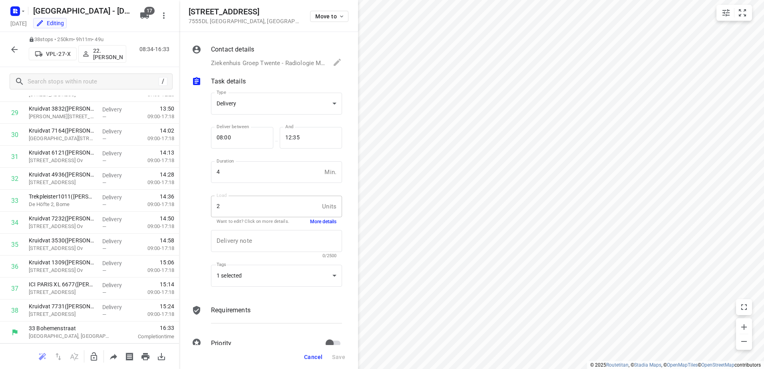
click at [20, 47] on button "button" at bounding box center [14, 50] width 16 height 16
